Goal: Transaction & Acquisition: Book appointment/travel/reservation

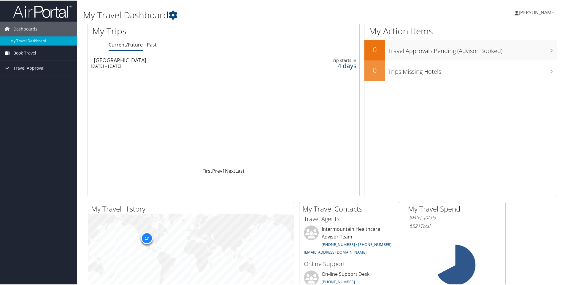
click at [31, 53] on span "Book Travel" at bounding box center [24, 52] width 23 height 15
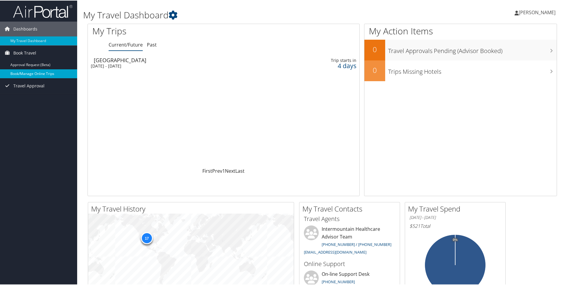
click at [31, 70] on link "Book/Manage Online Trips" at bounding box center [38, 73] width 77 height 9
click at [529, 14] on span "[PERSON_NAME]" at bounding box center [537, 12] width 37 height 7
click at [47, 70] on link "Book/Manage Online Trips" at bounding box center [38, 73] width 77 height 9
